Goal: Task Accomplishment & Management: Manage account settings

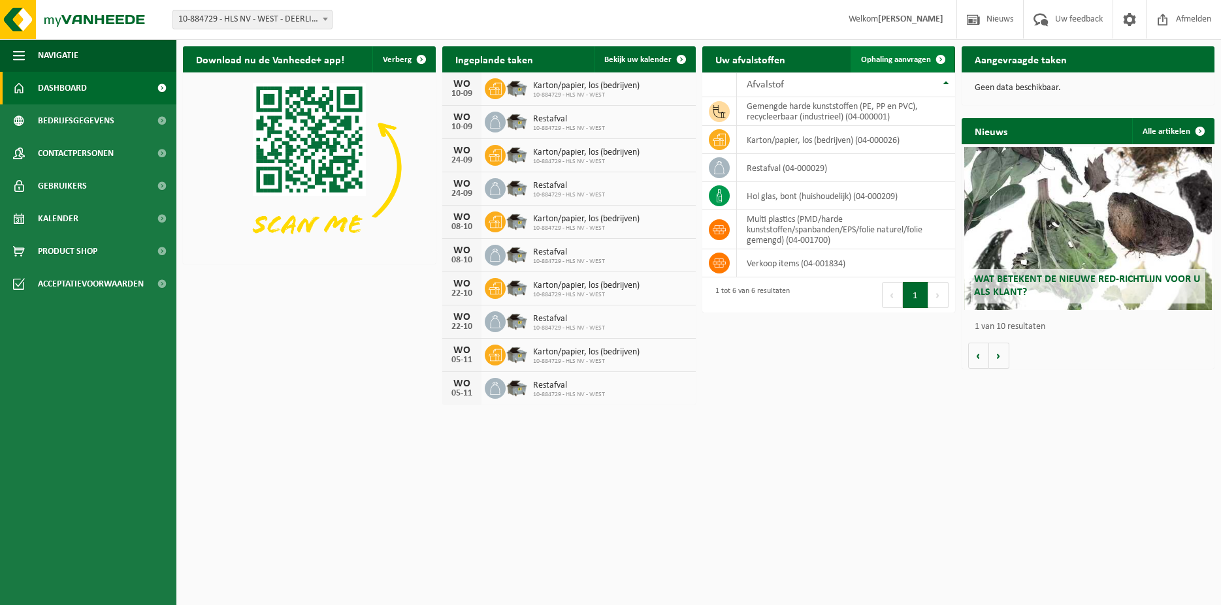
click at [922, 54] on link "Ophaling aanvragen" at bounding box center [901, 59] width 103 height 26
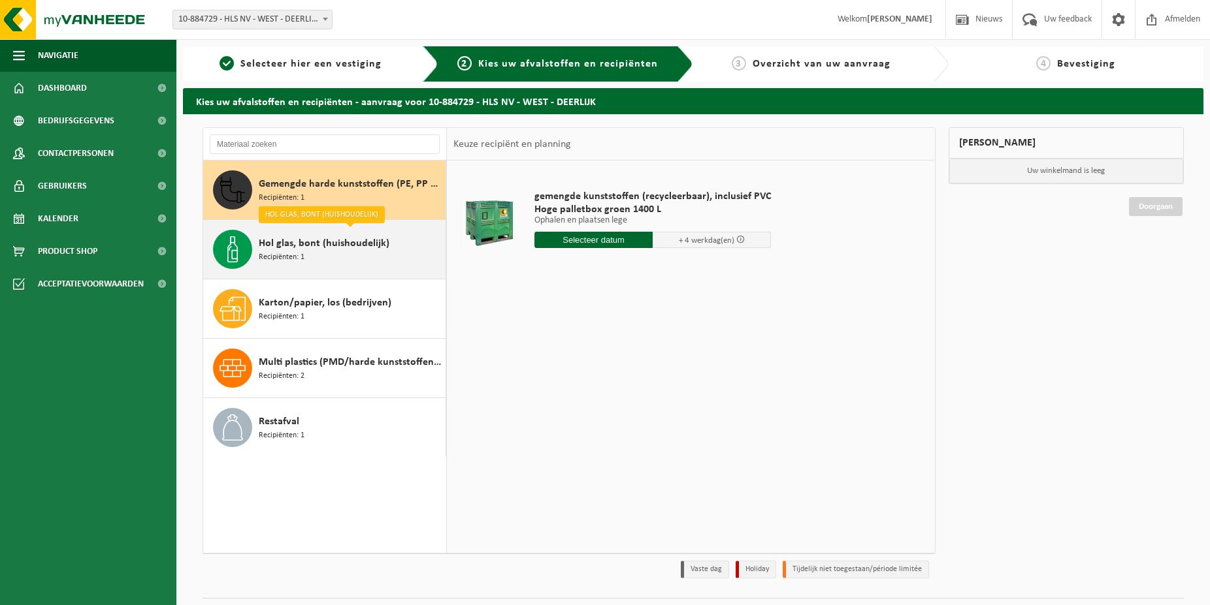
click at [328, 248] on span "Hol glas, bont (huishoudelijk)" at bounding box center [324, 244] width 131 height 16
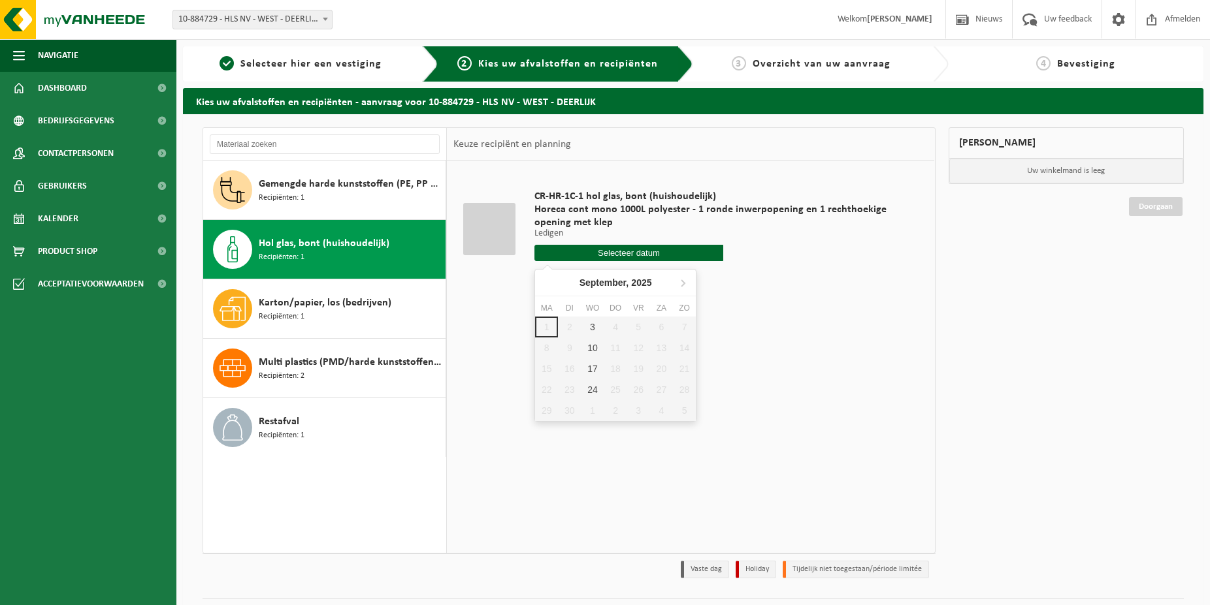
click at [628, 250] on input "text" at bounding box center [628, 253] width 189 height 16
click at [595, 322] on div "3" at bounding box center [592, 327] width 23 height 21
type input "Van 2025-09-03"
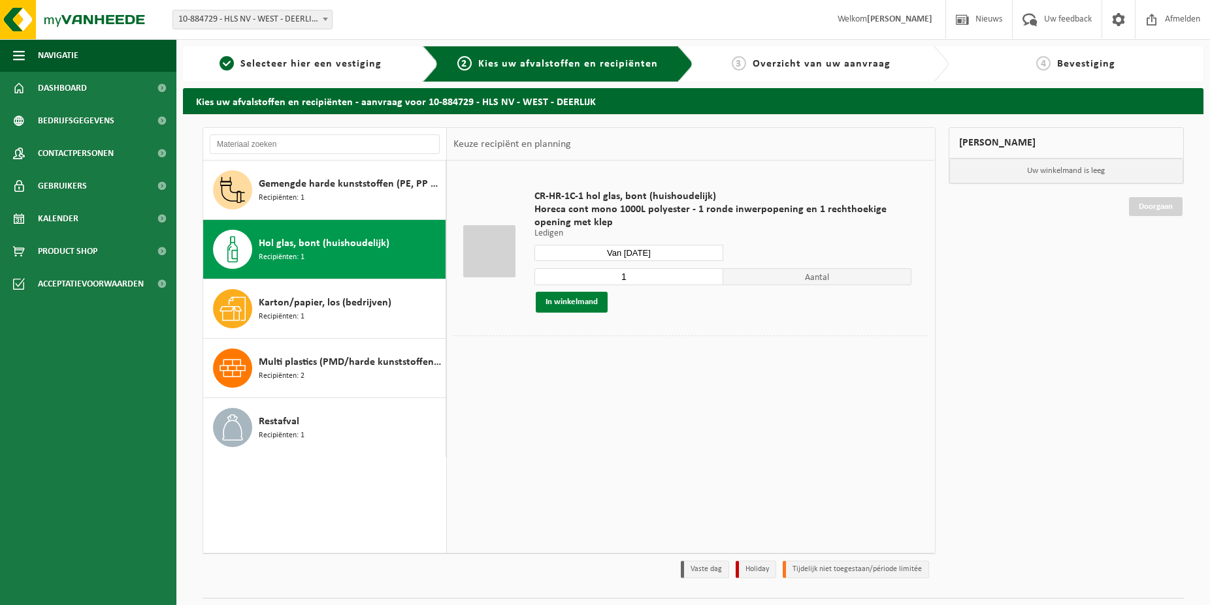
click at [580, 308] on button "In winkelmand" at bounding box center [572, 302] width 72 height 21
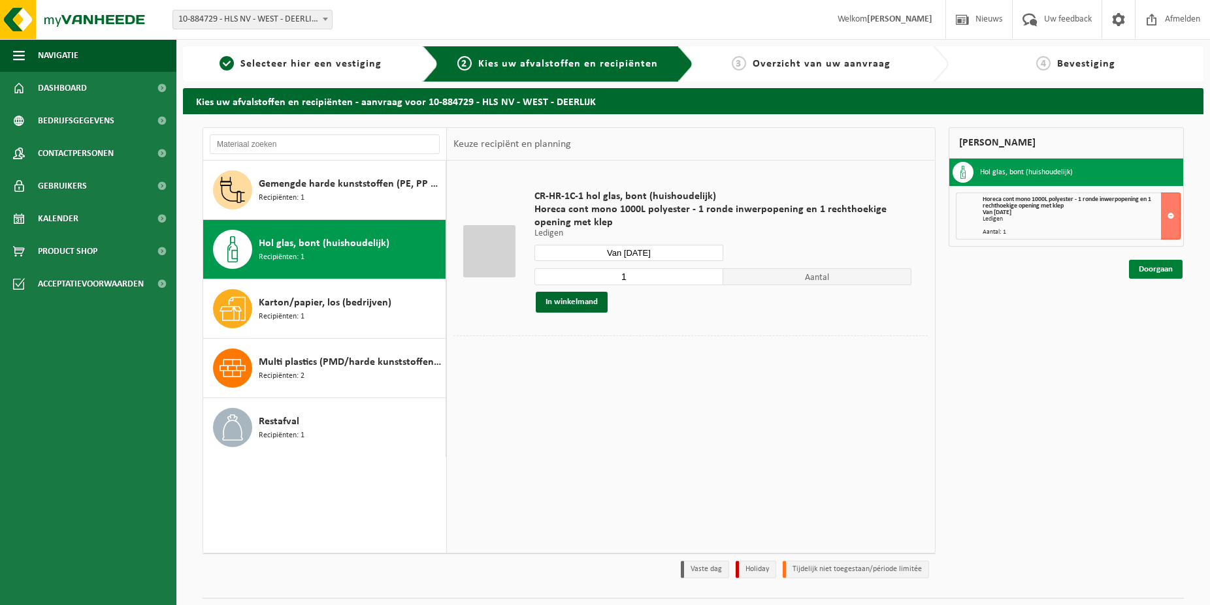
click at [1170, 268] on link "Doorgaan" at bounding box center [1156, 269] width 54 height 19
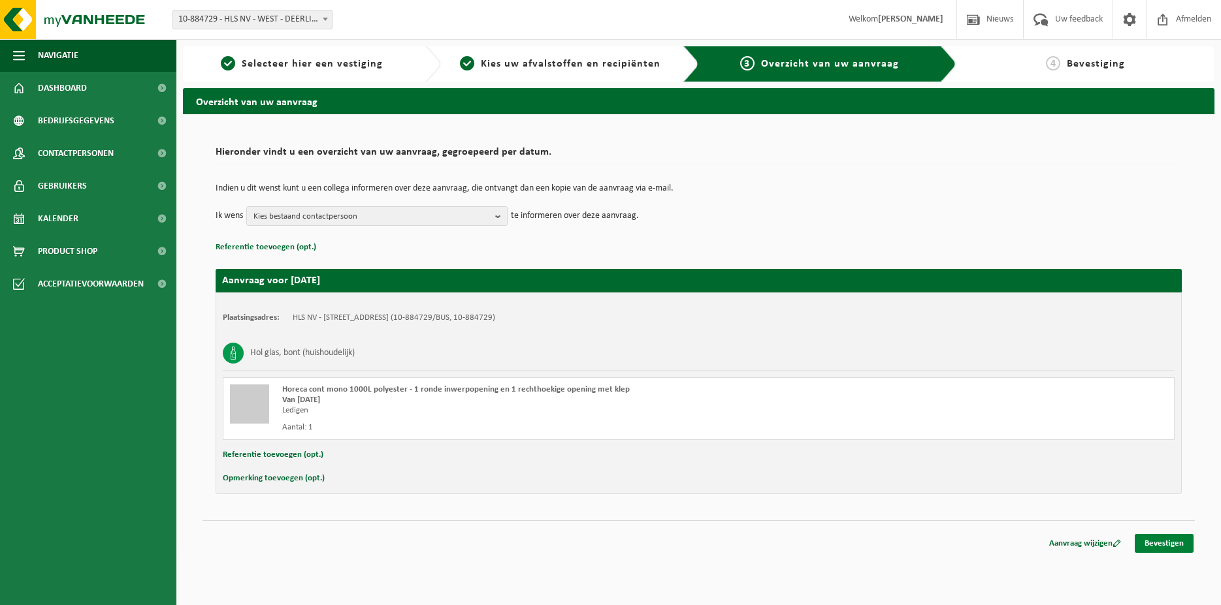
click at [1178, 543] on link "Bevestigen" at bounding box center [1163, 543] width 59 height 19
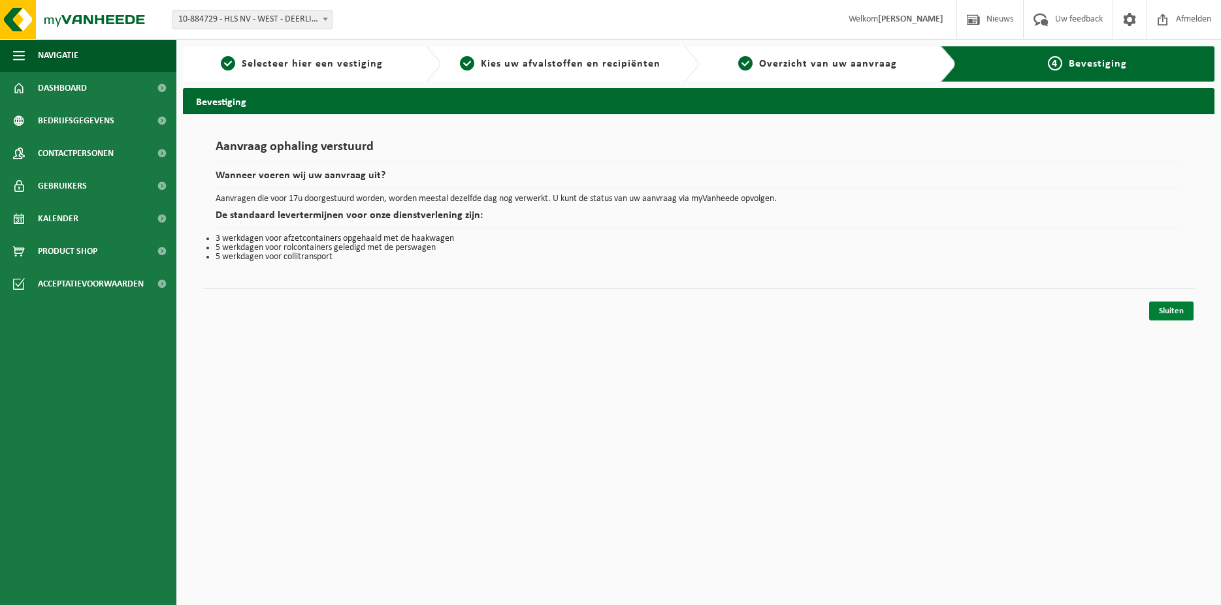
click at [1162, 318] on link "Sluiten" at bounding box center [1171, 311] width 44 height 19
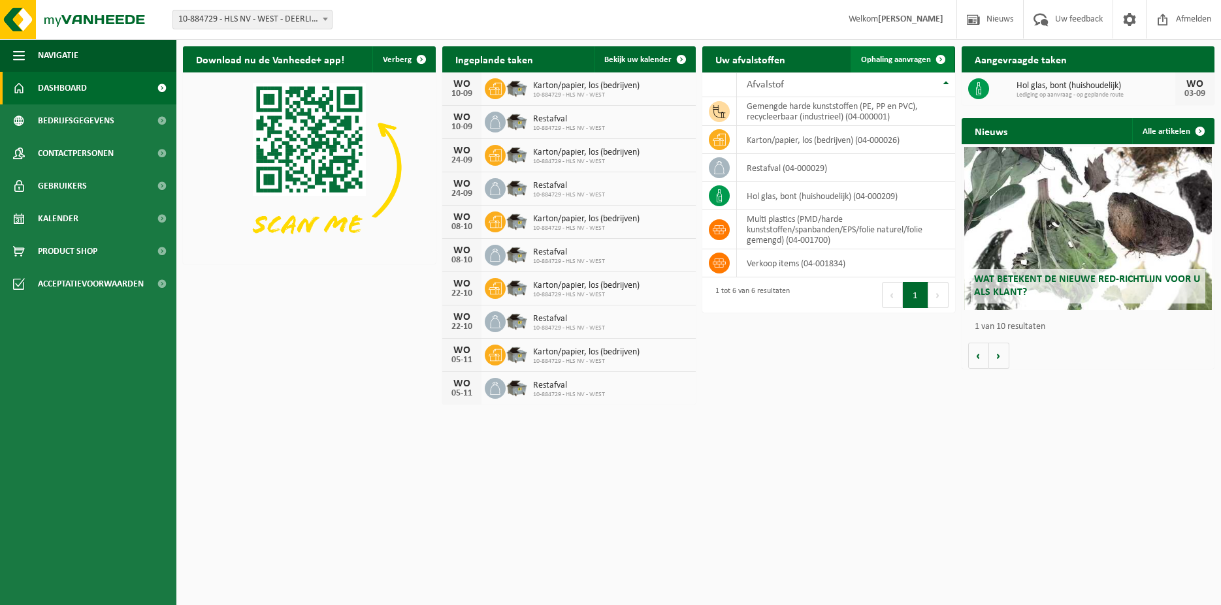
click at [931, 63] on span at bounding box center [940, 59] width 26 height 26
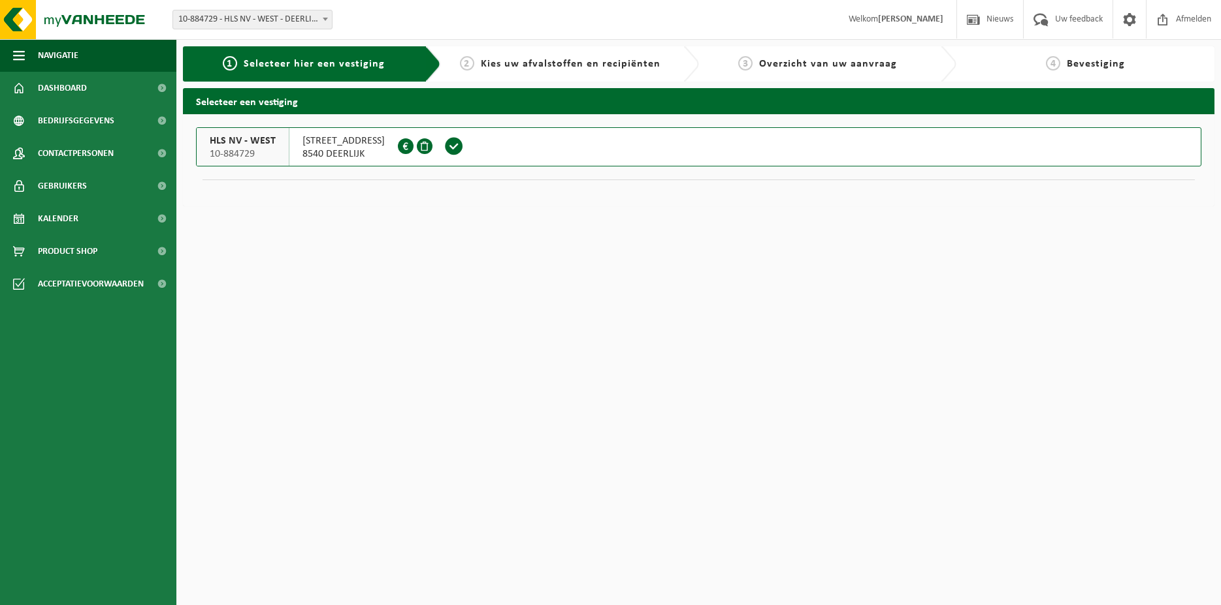
click at [348, 146] on span "[STREET_ADDRESS]" at bounding box center [343, 141] width 82 height 13
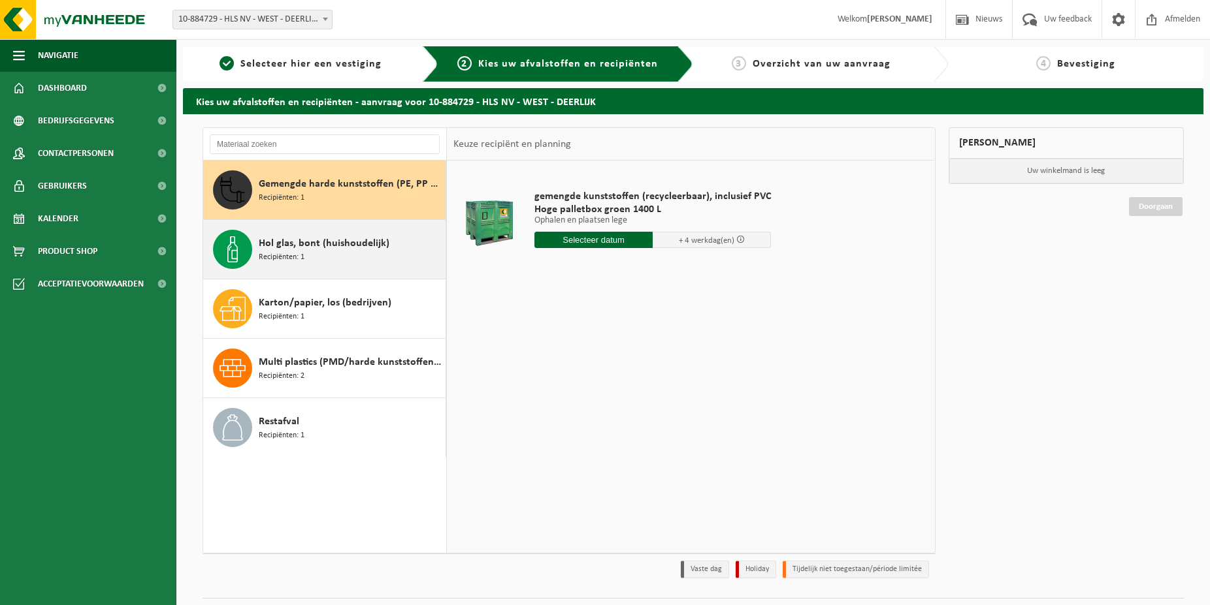
click at [369, 258] on div "Hol glas, bont (huishoudelijk) Recipiënten: 1" at bounding box center [351, 249] width 184 height 39
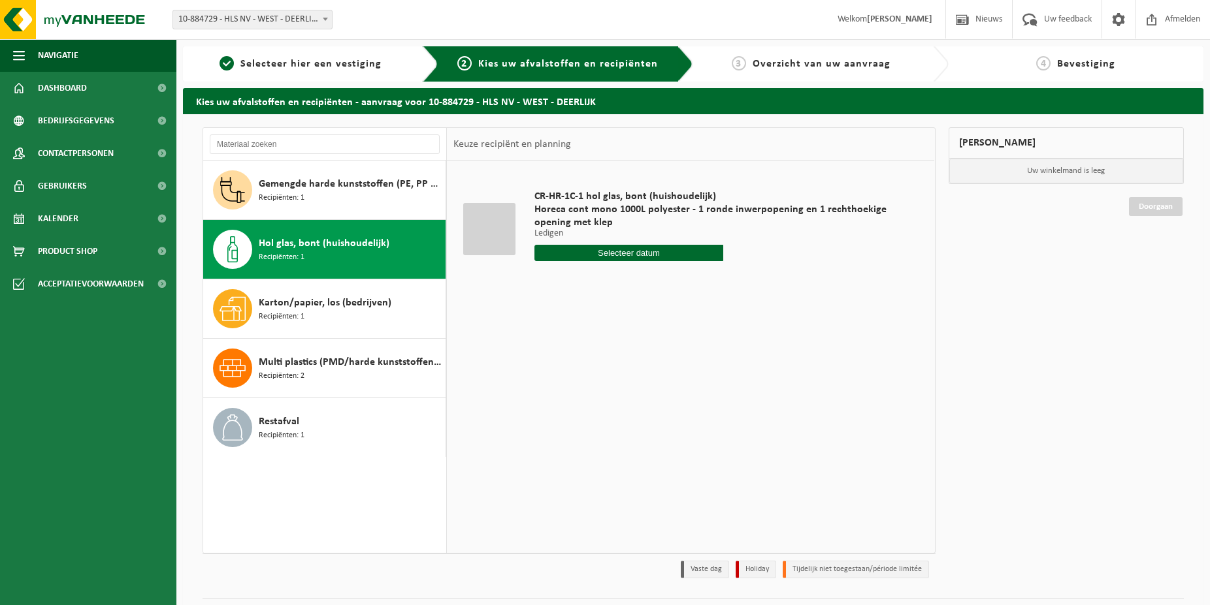
click at [607, 69] on span "Kies uw afvalstoffen en recipiënten" at bounding box center [568, 64] width 180 height 10
click at [385, 59] on link "1 Selecteer hier een vestiging" at bounding box center [300, 64] width 223 height 16
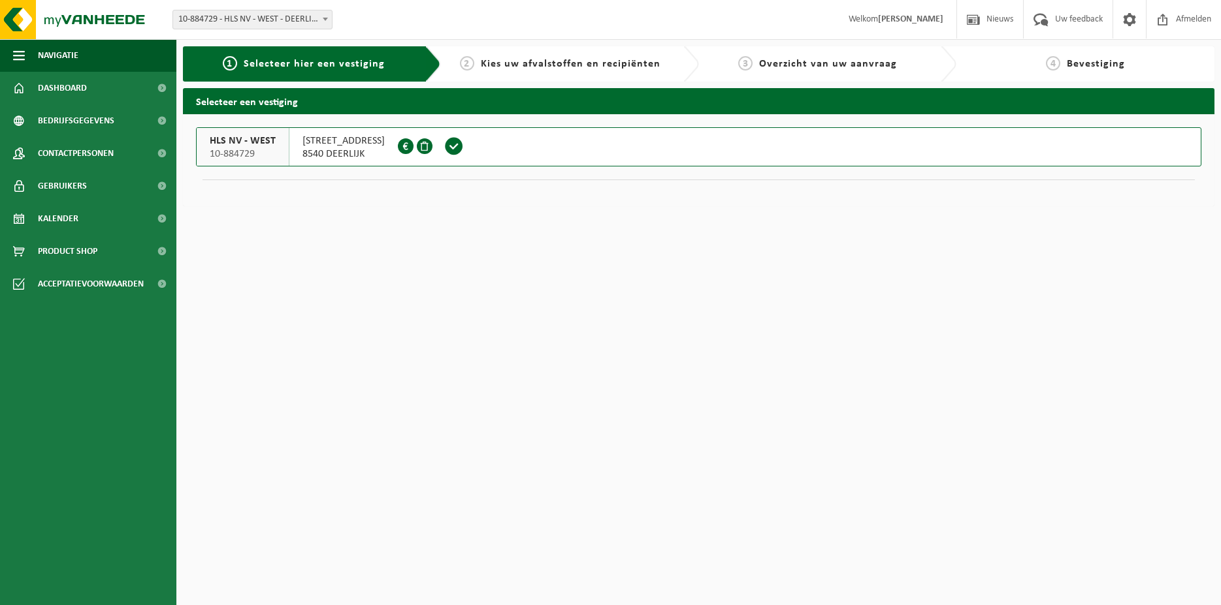
click at [422, 145] on span at bounding box center [425, 146] width 16 height 16
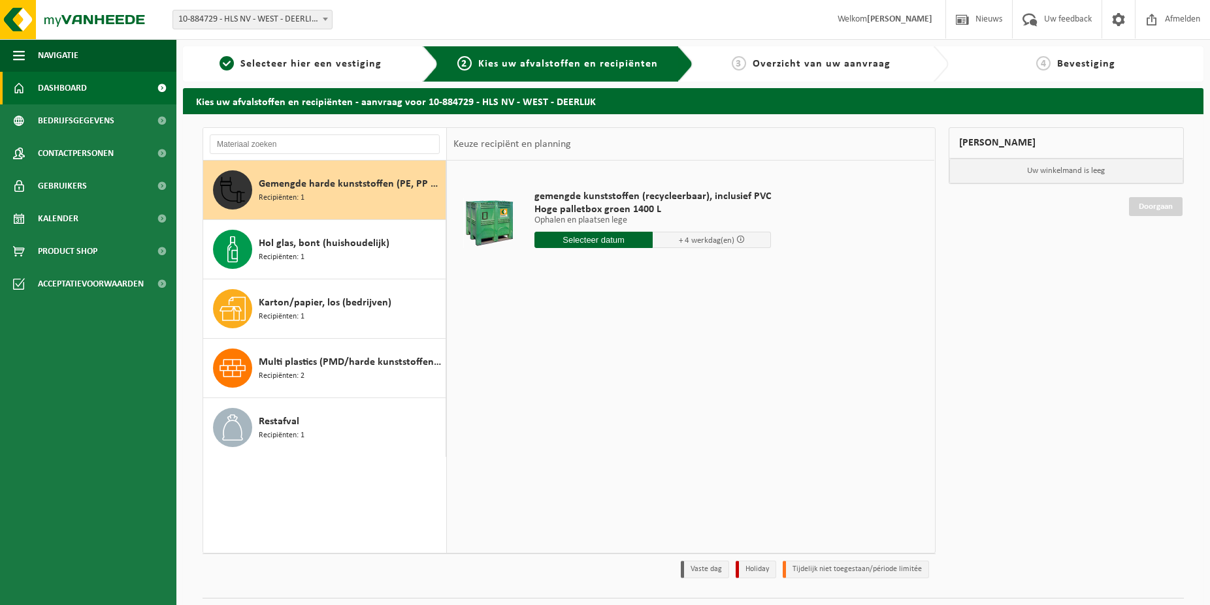
click at [85, 84] on span "Dashboard" at bounding box center [62, 88] width 49 height 33
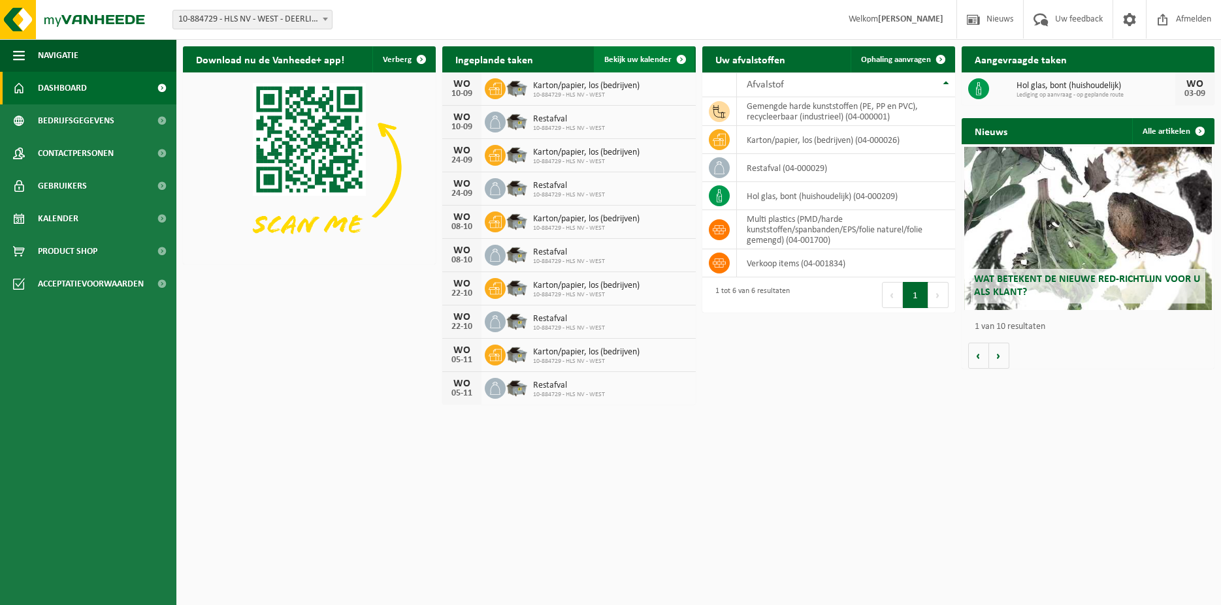
click at [673, 57] on span at bounding box center [681, 59] width 26 height 26
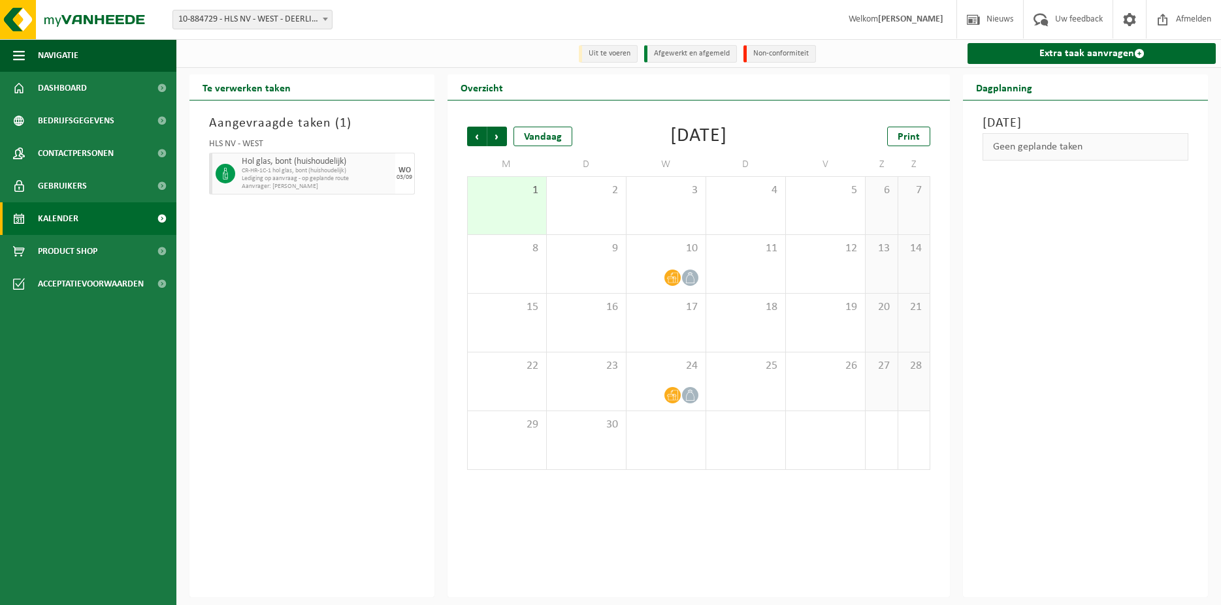
click at [370, 176] on span "Lediging op aanvraag - op geplande route" at bounding box center [317, 179] width 150 height 8
click at [335, 129] on h3 "Aangevraagde taken ( 1 )" at bounding box center [312, 124] width 206 height 20
click at [87, 95] on link "Dashboard" at bounding box center [88, 88] width 176 height 33
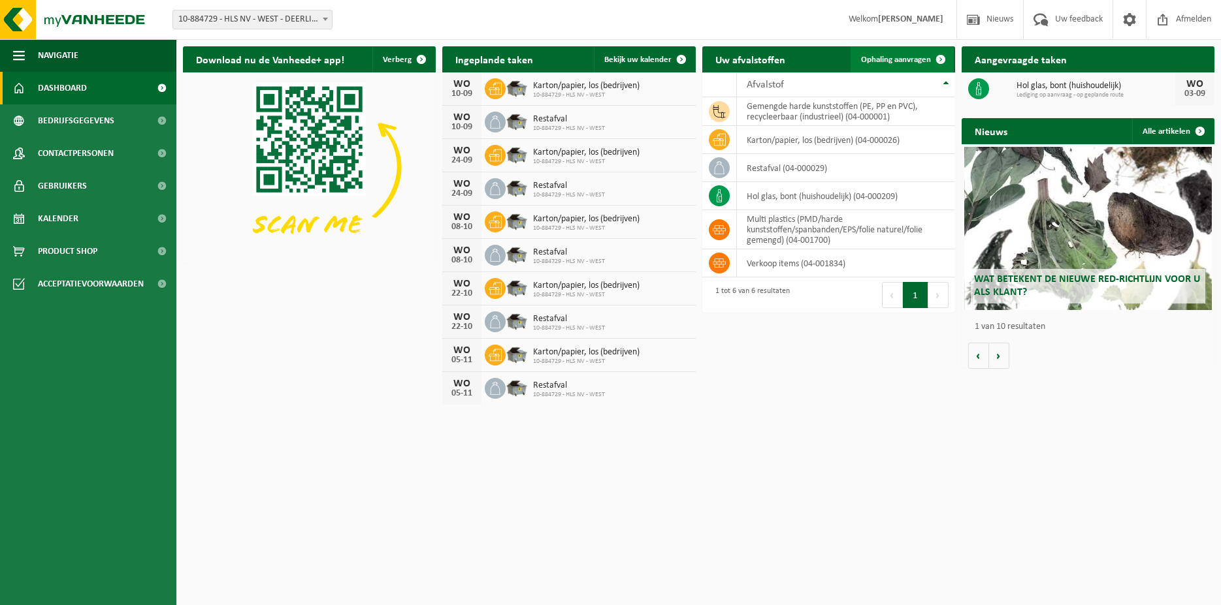
click at [927, 60] on span at bounding box center [940, 59] width 26 height 26
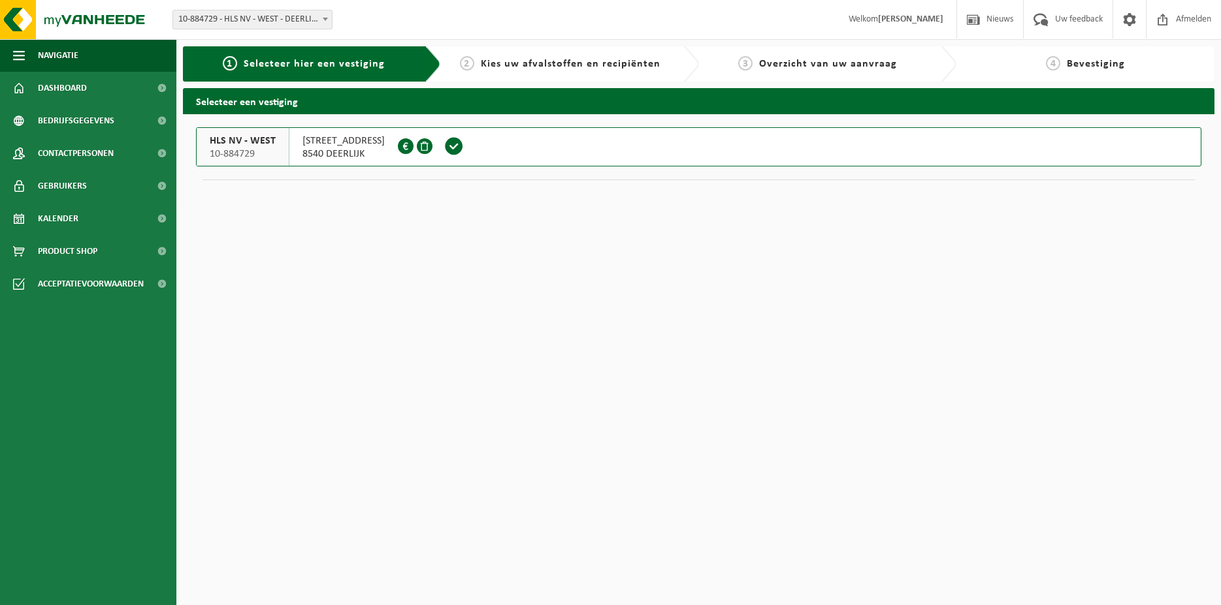
click at [453, 146] on span at bounding box center [454, 146] width 20 height 20
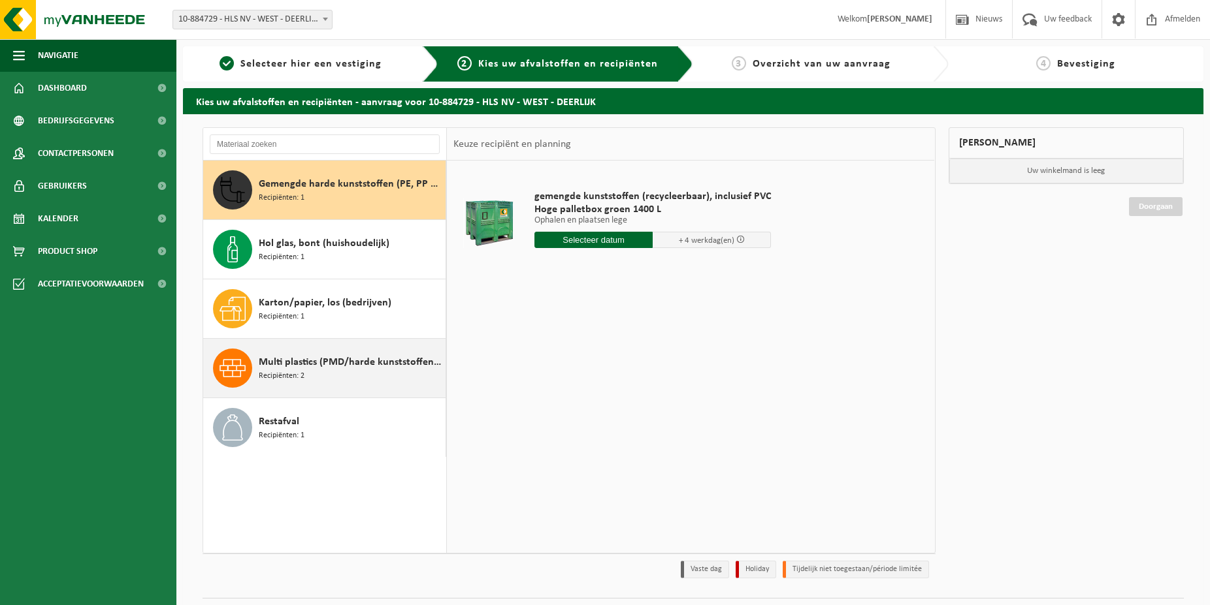
click at [357, 360] on span "Multi plastics (PMD/harde kunststoffen/spanbanden/EPS/folie naturel/folie gemen…" at bounding box center [351, 363] width 184 height 16
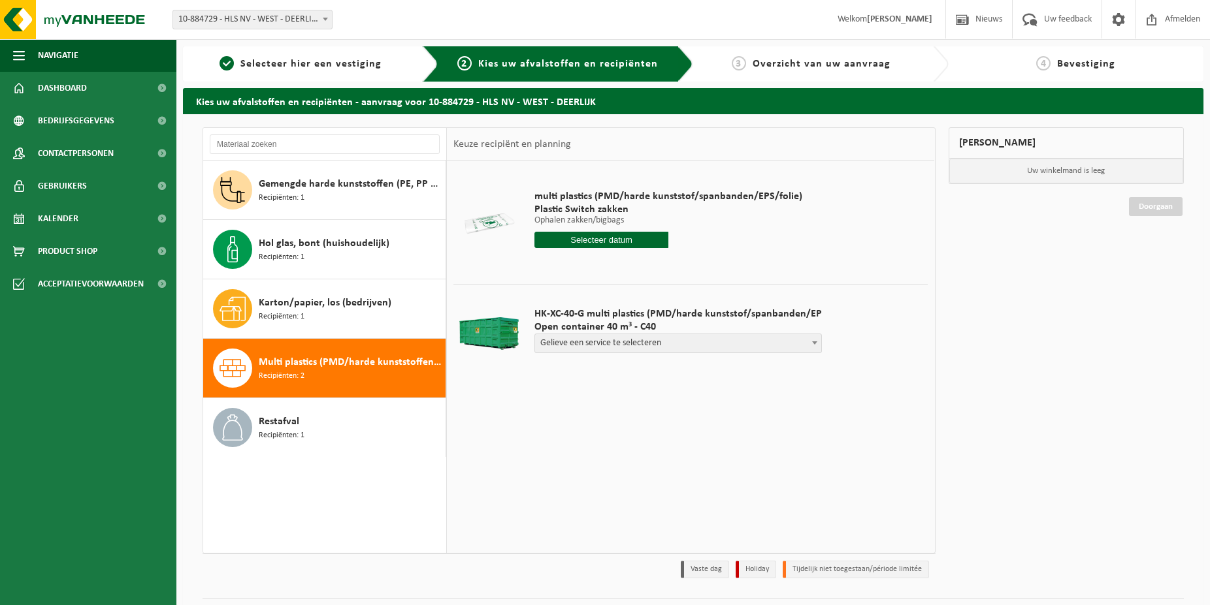
drag, startPoint x: 633, startPoint y: 262, endPoint x: 613, endPoint y: 287, distance: 32.5
click at [630, 270] on td "multi plastics (PMD/harde kunststof/spanbanden/EPS/folie) Plastic Switch zakken…" at bounding box center [725, 222] width 403 height 110
click at [662, 262] on div "multi plastics (PMD/harde kunststof/spanbanden/EPS/folie) Plastic Switch zakken…" at bounding box center [668, 222] width 281 height 91
click at [716, 345] on span "Gelieve een service te selecteren" at bounding box center [678, 343] width 286 height 18
select select "P2PL-VEL-073611_HK-XC-40-GN-00_04-001700_46"
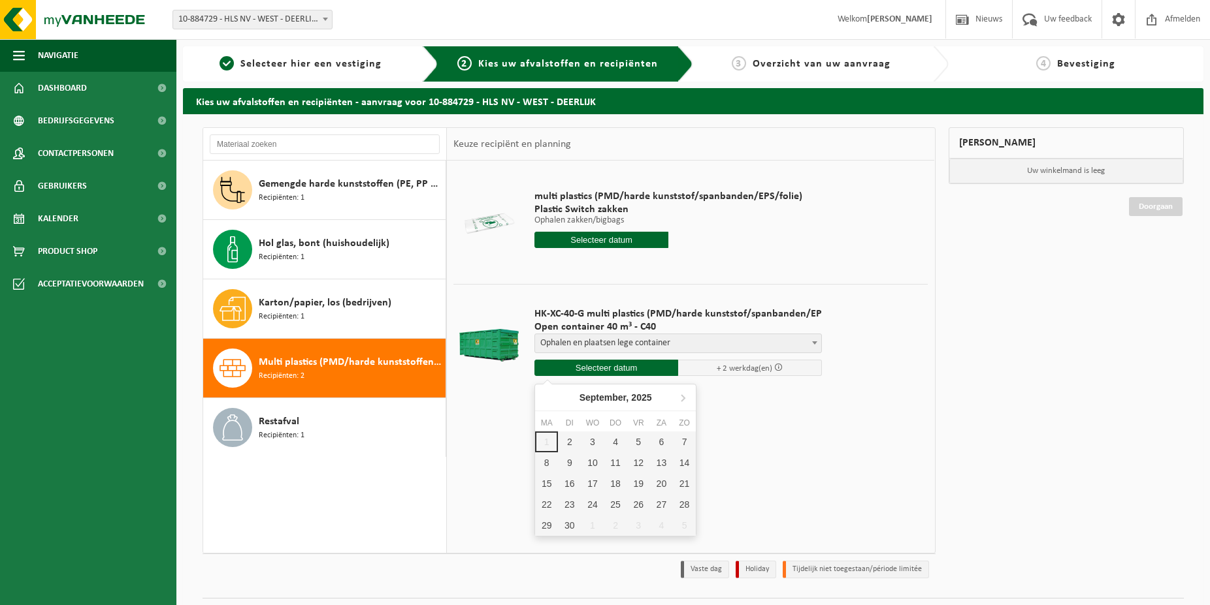
click at [590, 364] on input "text" at bounding box center [606, 368] width 144 height 16
click at [571, 444] on div "2" at bounding box center [569, 442] width 23 height 21
type input "Van 2025-09-02"
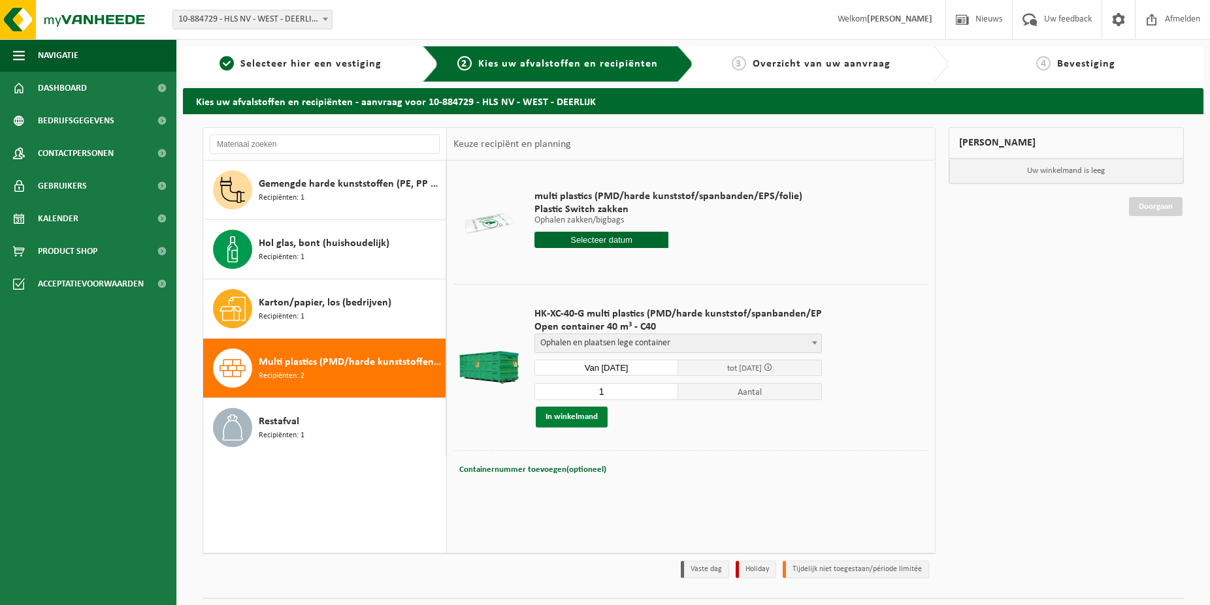
click at [578, 419] on button "In winkelmand" at bounding box center [572, 417] width 72 height 21
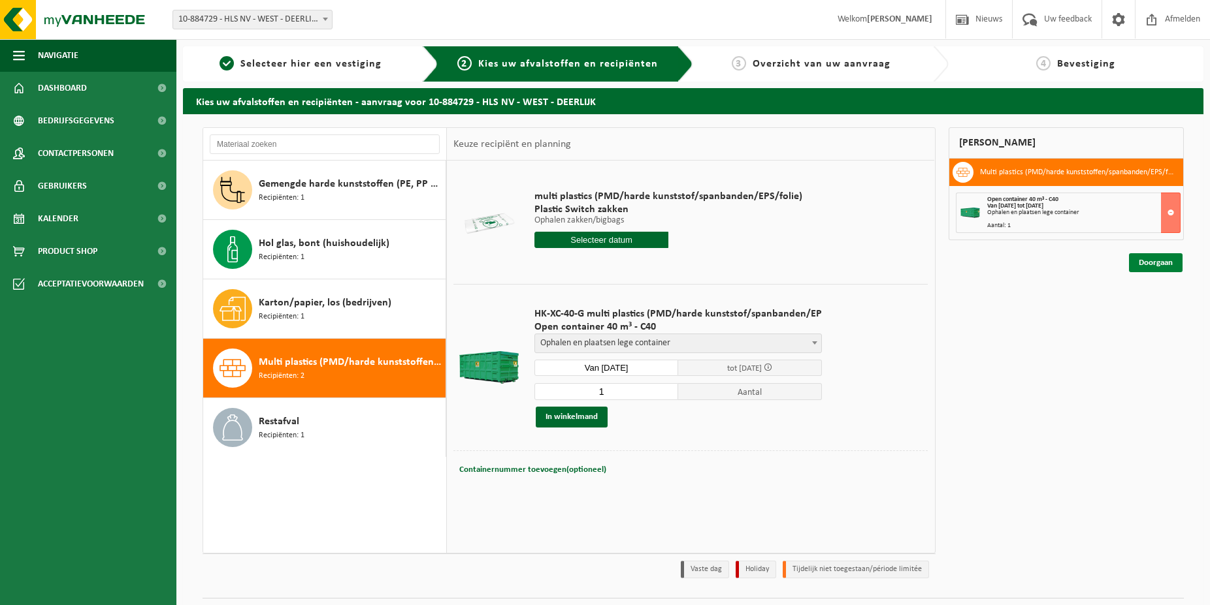
click at [1172, 260] on link "Doorgaan" at bounding box center [1156, 262] width 54 height 19
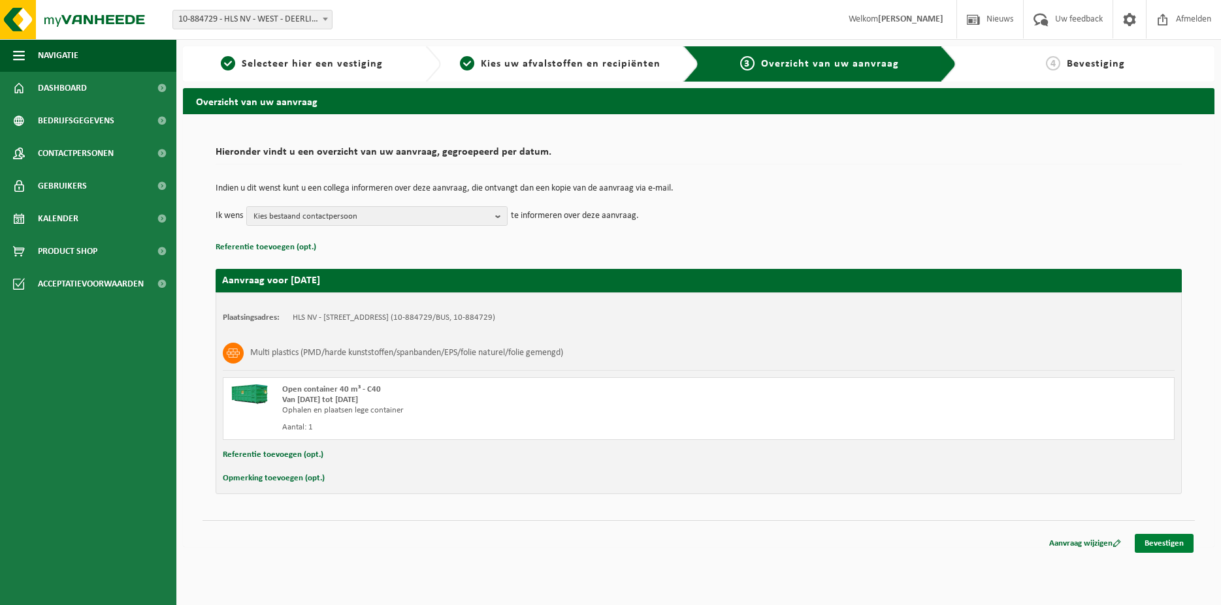
click at [1158, 540] on link "Bevestigen" at bounding box center [1163, 543] width 59 height 19
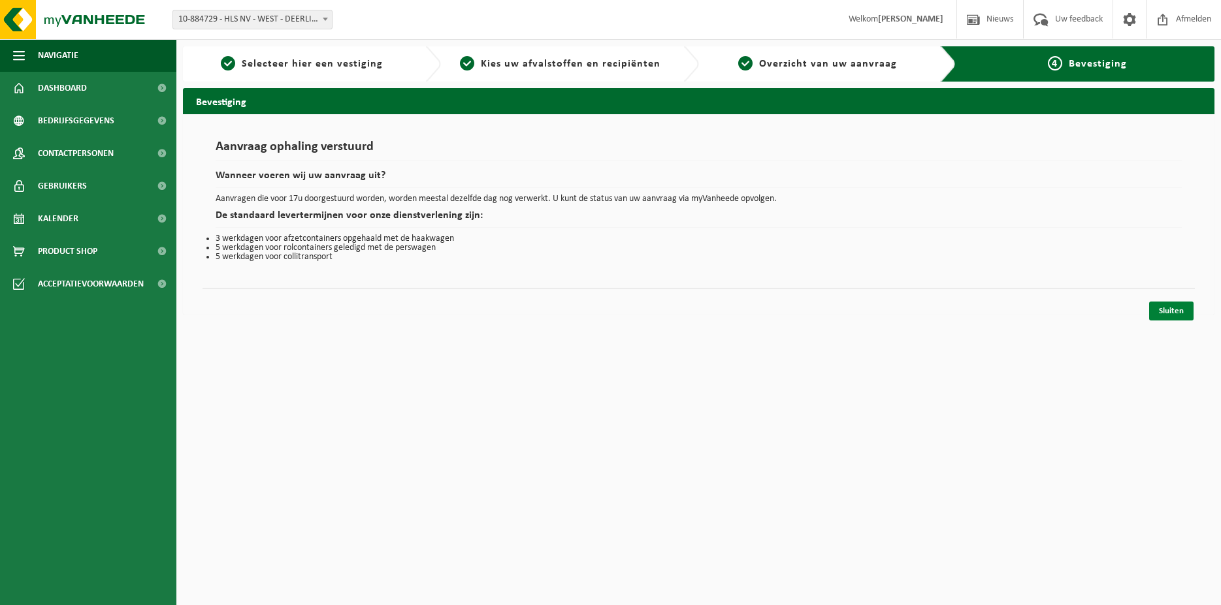
click at [1180, 309] on link "Sluiten" at bounding box center [1171, 311] width 44 height 19
